Goal: Task Accomplishment & Management: Use online tool/utility

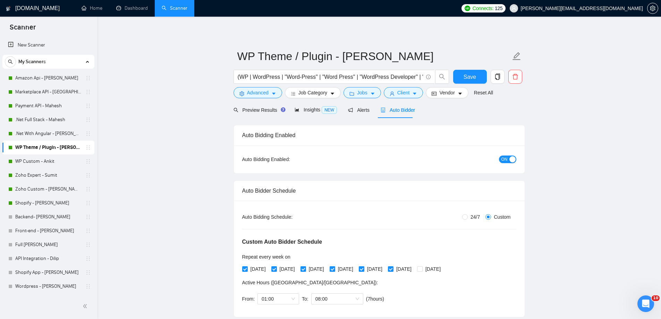
click at [55, 70] on div "My Scanners Amazon Api - [PERSON_NAME] Marketplace API - [PERSON_NAME] Payment …" at bounding box center [48, 174] width 92 height 238
click at [55, 72] on link "Amazon Api - [PERSON_NAME]" at bounding box center [48, 78] width 66 height 14
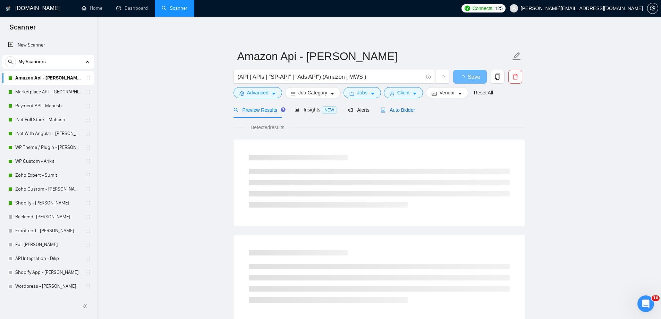
click at [389, 111] on span "Auto Bidder" at bounding box center [398, 110] width 34 height 6
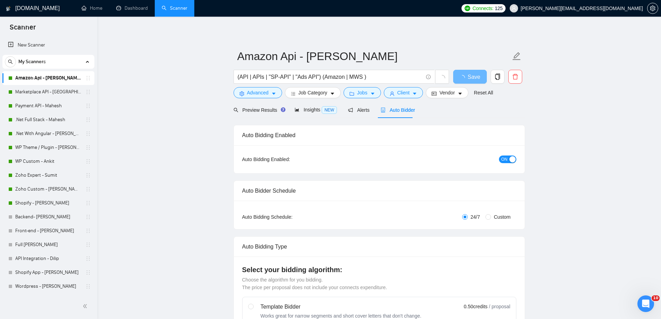
radio input "false"
radio input "true"
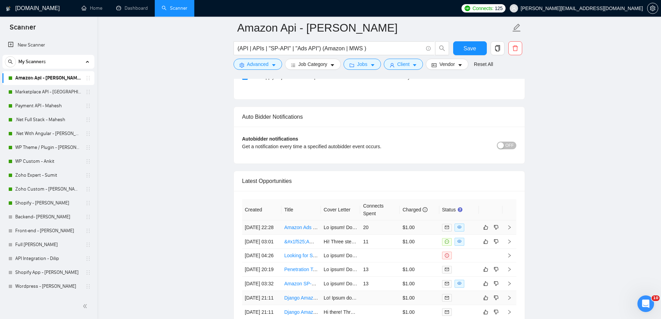
scroll to position [1683, 0]
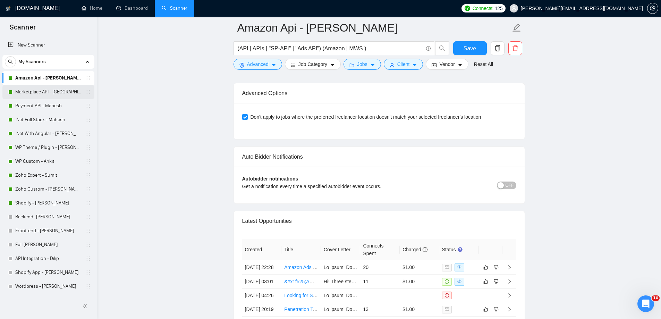
click at [60, 95] on link "Marketplace API - [GEOGRAPHIC_DATA]" at bounding box center [48, 92] width 66 height 14
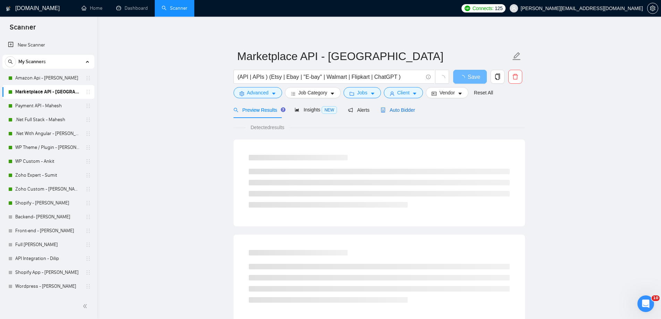
click at [407, 112] on span "Auto Bidder" at bounding box center [398, 110] width 34 height 6
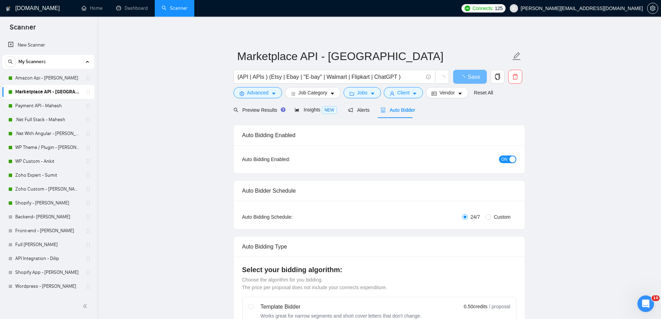
radio input "false"
radio input "true"
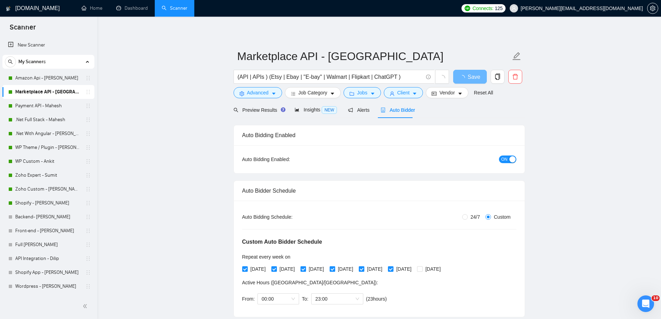
click at [405, 112] on span "Auto Bidder" at bounding box center [398, 110] width 34 height 6
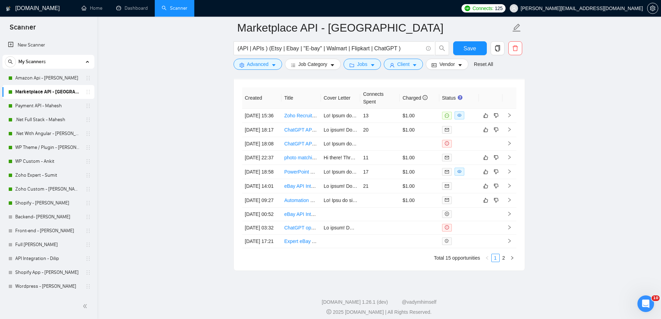
scroll to position [1787, 0]
click at [52, 103] on link "Payment API - Mahesh" at bounding box center [48, 106] width 66 height 14
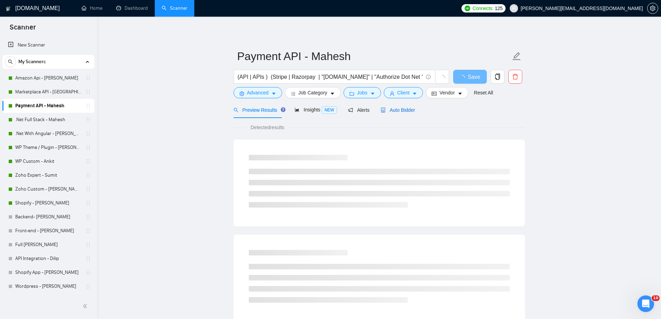
click at [401, 110] on span "Auto Bidder" at bounding box center [398, 110] width 34 height 6
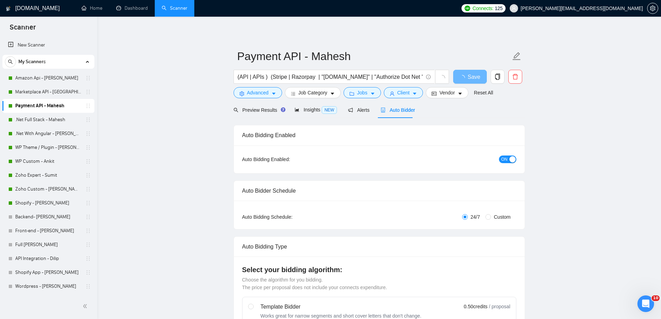
radio input "false"
radio input "true"
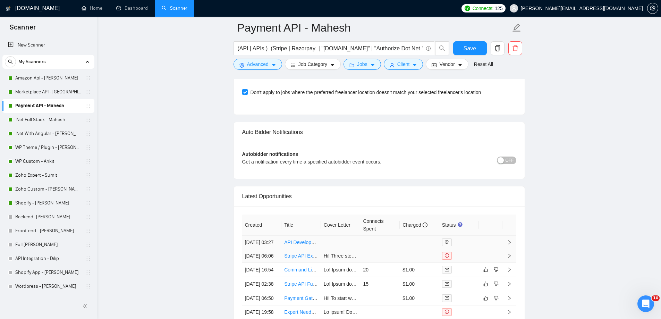
scroll to position [1683, 0]
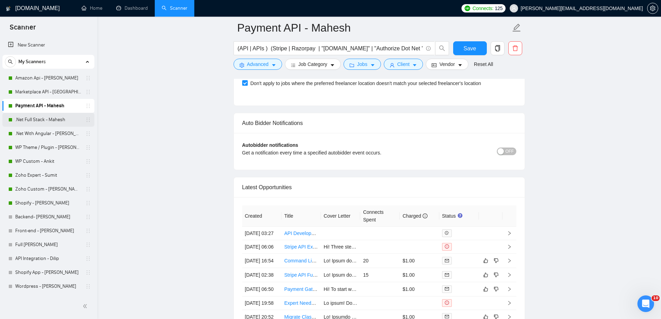
click at [71, 123] on link ".Net Full Stack - Mahesh" at bounding box center [48, 120] width 66 height 14
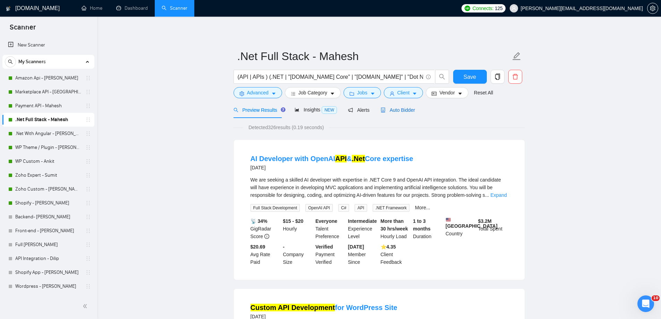
click at [386, 111] on span "Auto Bidder" at bounding box center [398, 110] width 34 height 6
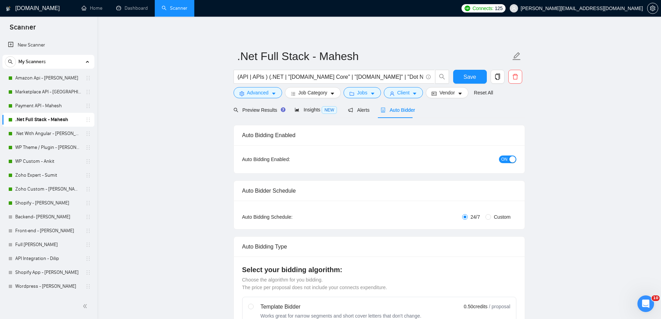
radio input "false"
radio input "true"
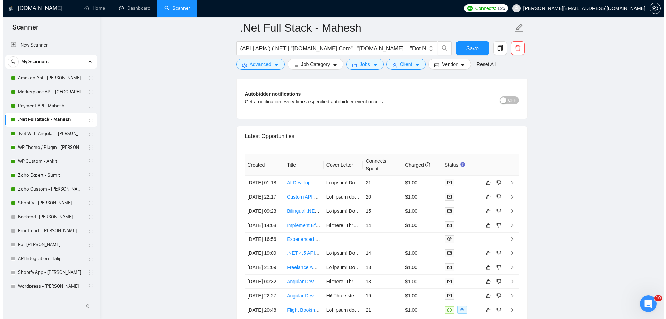
scroll to position [1736, 0]
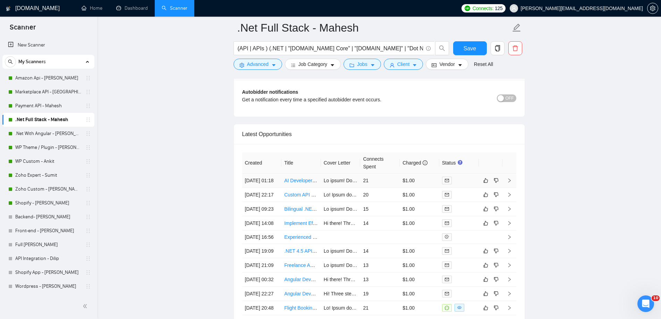
click at [339, 187] on td at bounding box center [341, 181] width 40 height 14
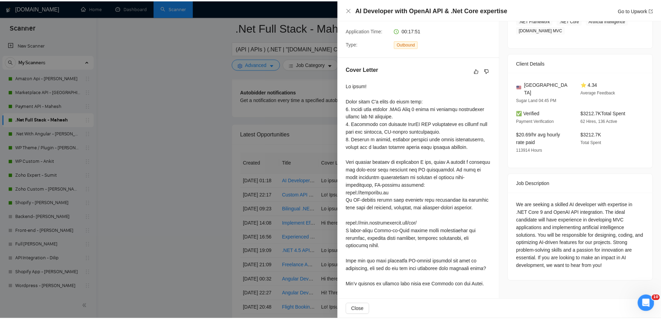
scroll to position [145, 0]
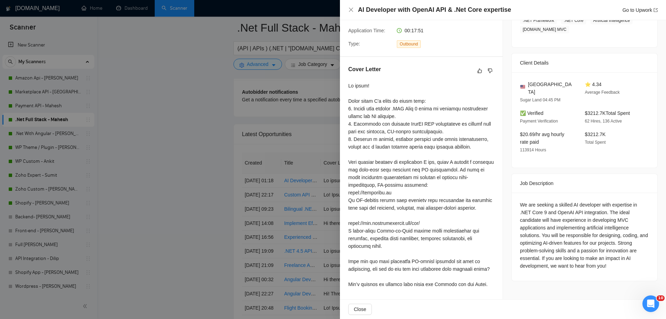
click at [209, 187] on div at bounding box center [333, 159] width 666 height 319
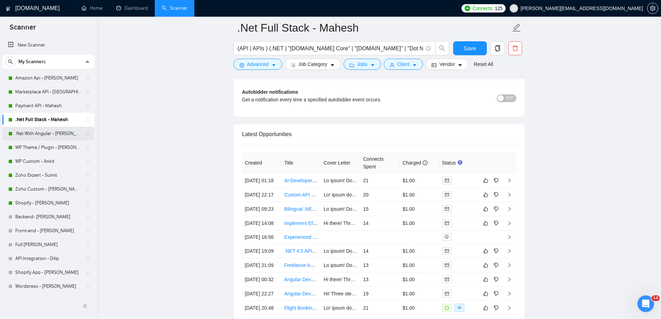
click at [71, 134] on link ".Net With Angular - [PERSON_NAME]" at bounding box center [48, 134] width 66 height 14
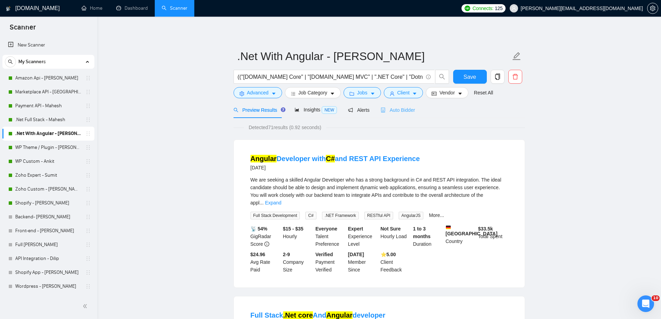
click at [386, 114] on div "Auto Bidder" at bounding box center [398, 110] width 34 height 16
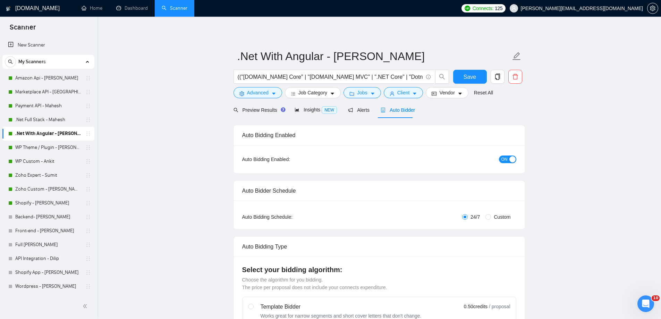
click at [273, 319] on html "Scanner New Scanner My Scanners Amazon Api - [PERSON_NAME] Marketplace API - [P…" at bounding box center [330, 159] width 661 height 319
radio input "false"
radio input "true"
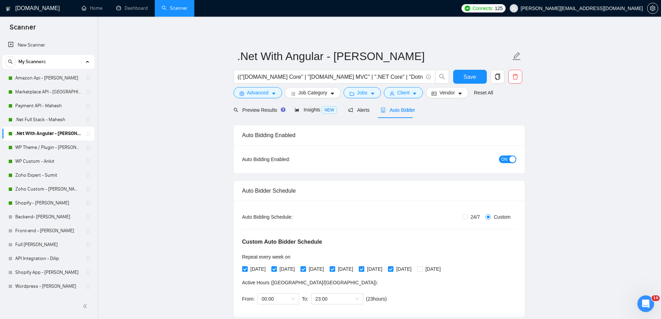
scroll to position [21, 0]
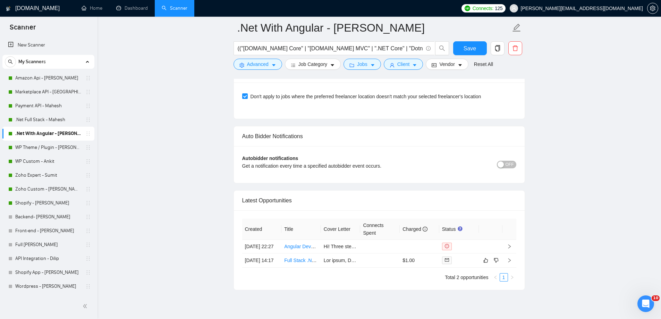
scroll to position [1683, 0]
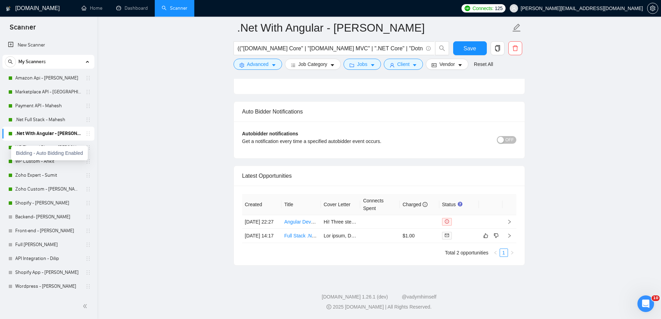
click at [17, 150] on div "Bidding - Auto Bidding Enabled" at bounding box center [49, 153] width 77 height 15
click at [35, 150] on link "WP Theme / Plugin - [PERSON_NAME]" at bounding box center [48, 148] width 66 height 14
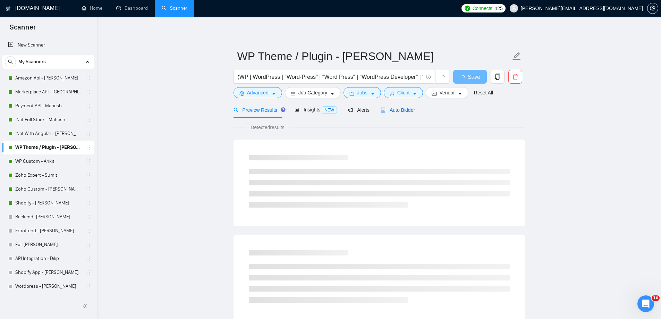
click at [401, 107] on span "Auto Bidder" at bounding box center [398, 110] width 34 height 6
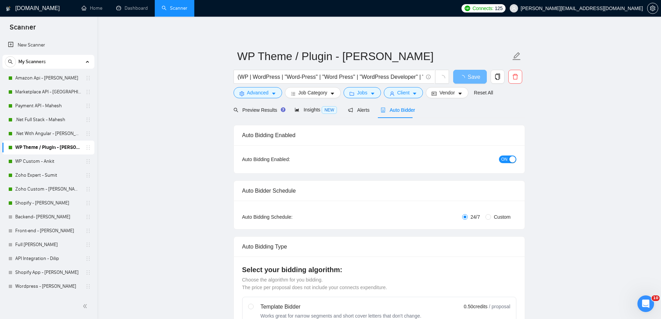
radio input "false"
radio input "true"
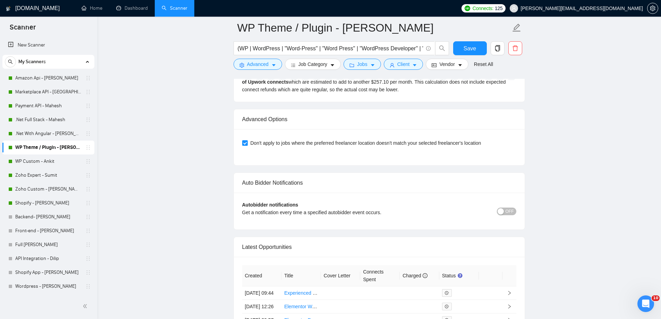
scroll to position [1761, 0]
